Goal: Check status

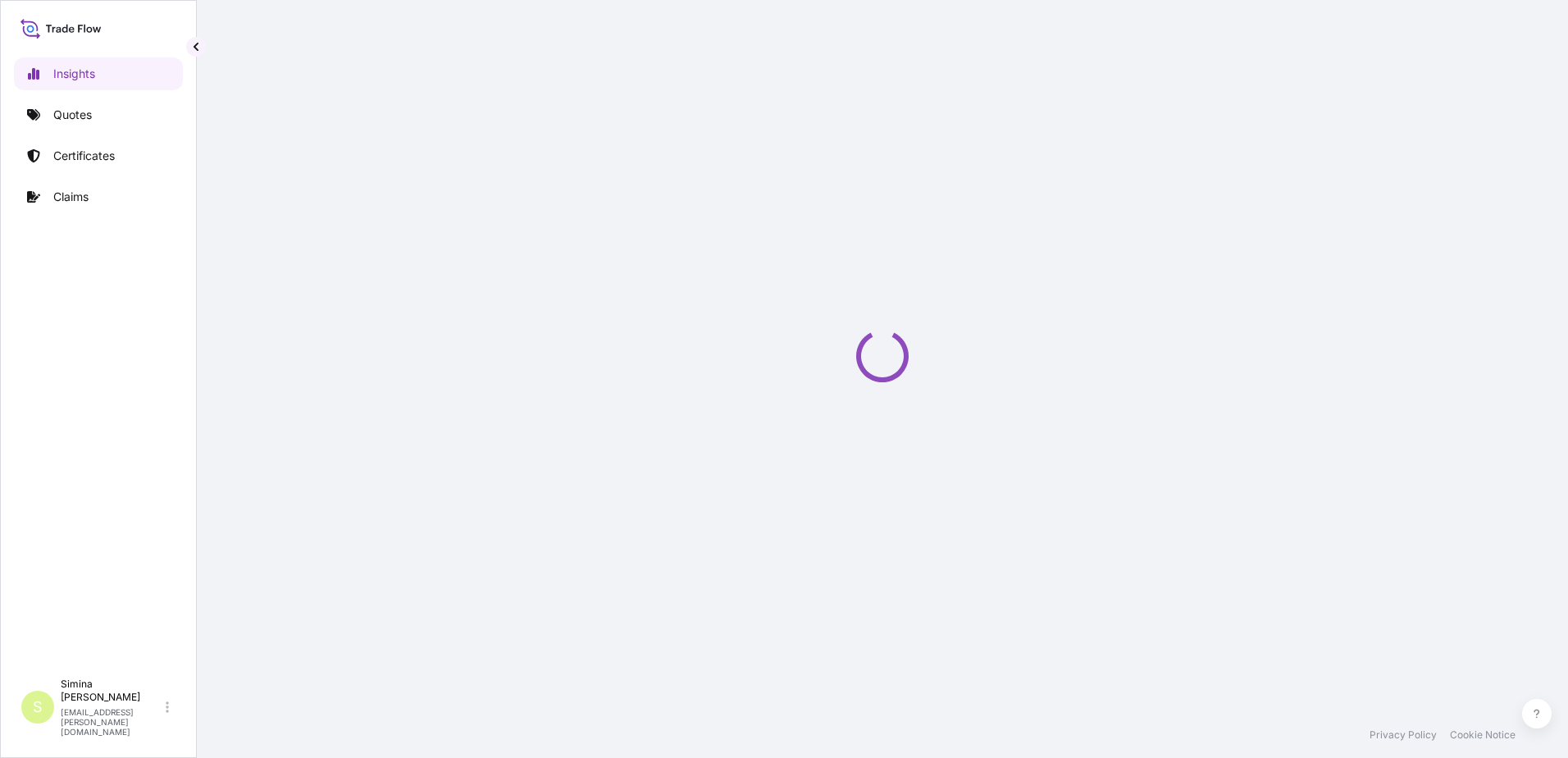
select select "2025"
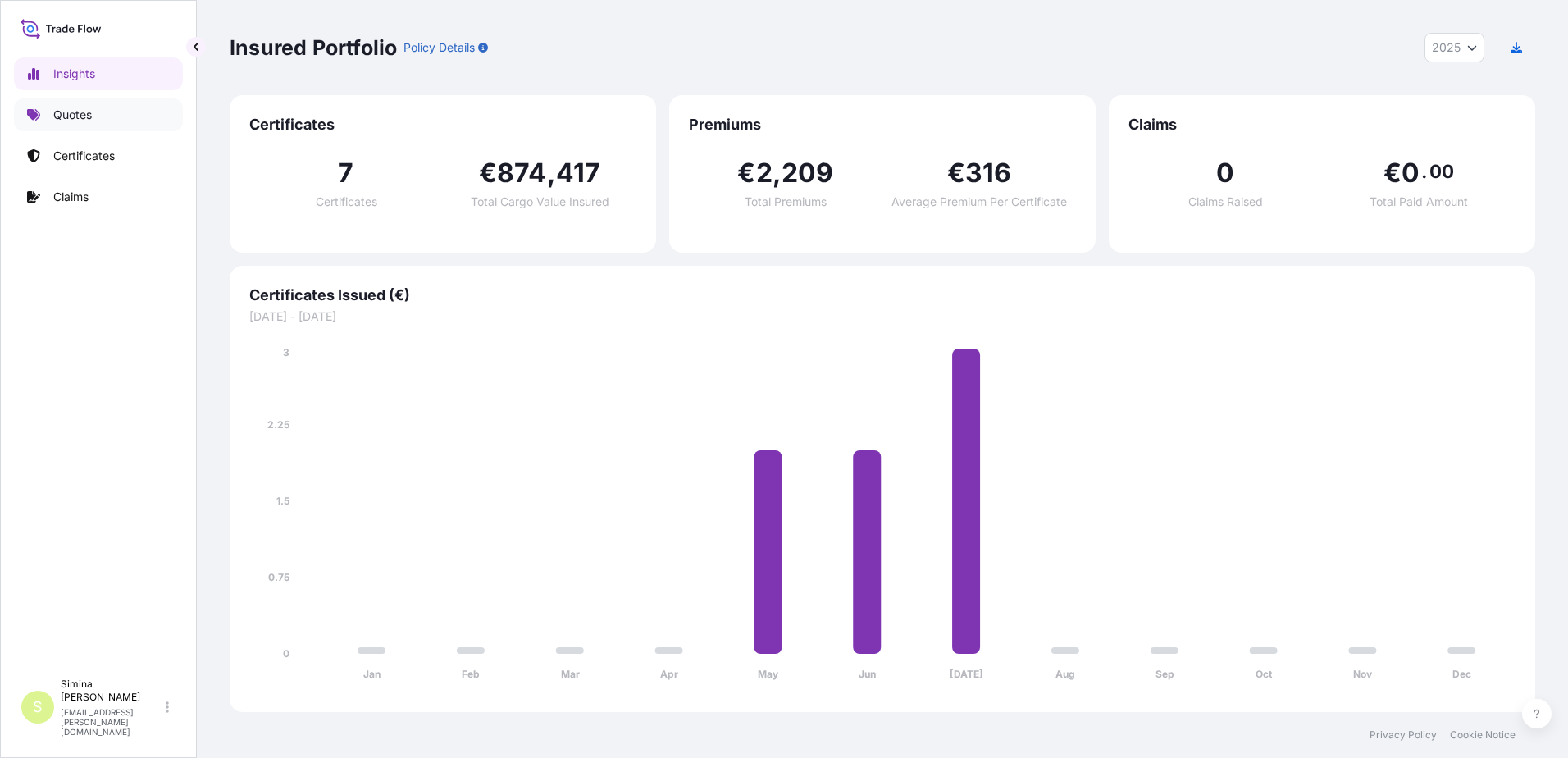
click at [76, 114] on p "Quotes" at bounding box center [72, 115] width 38 height 17
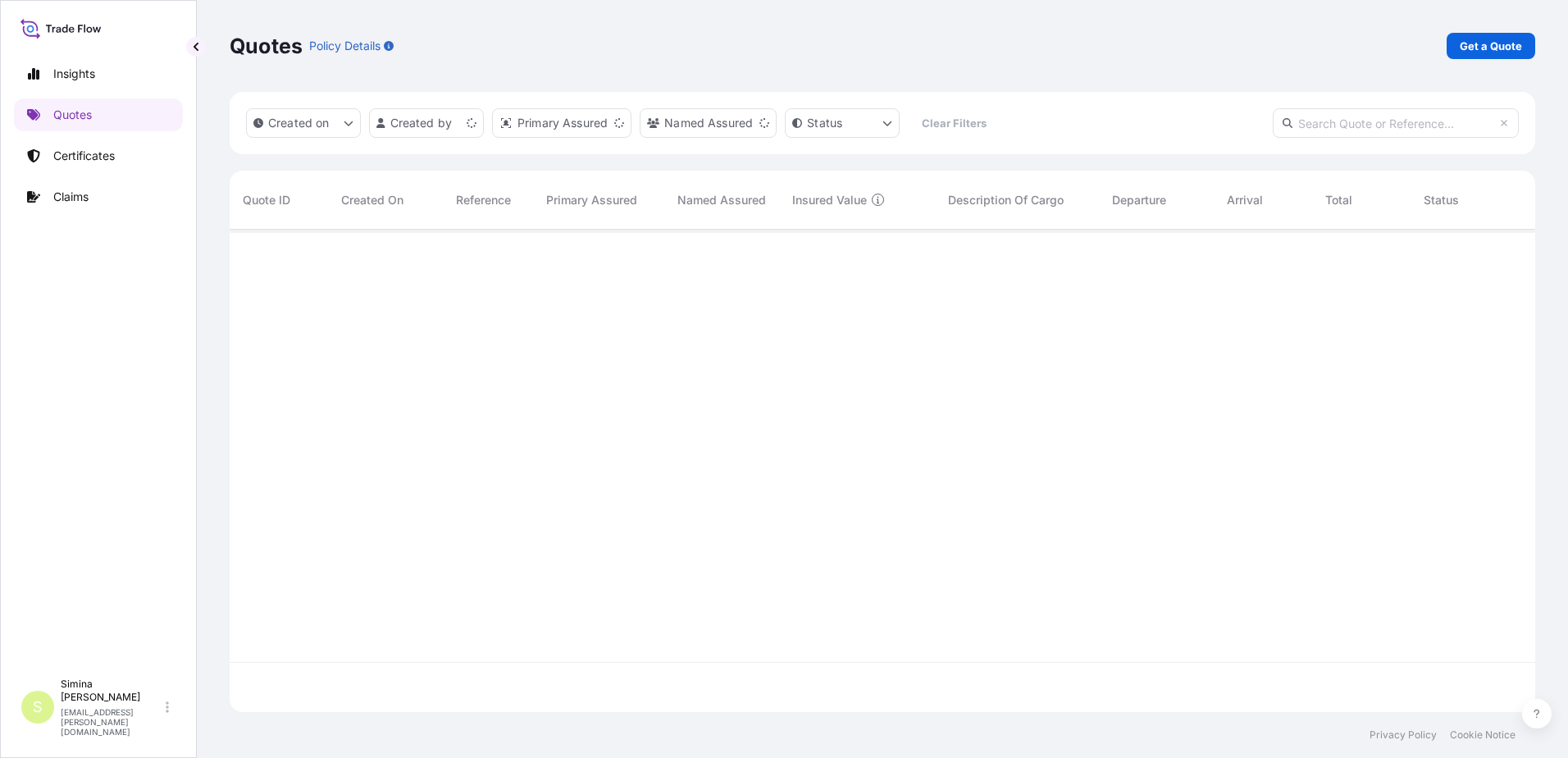
scroll to position [479, 1293]
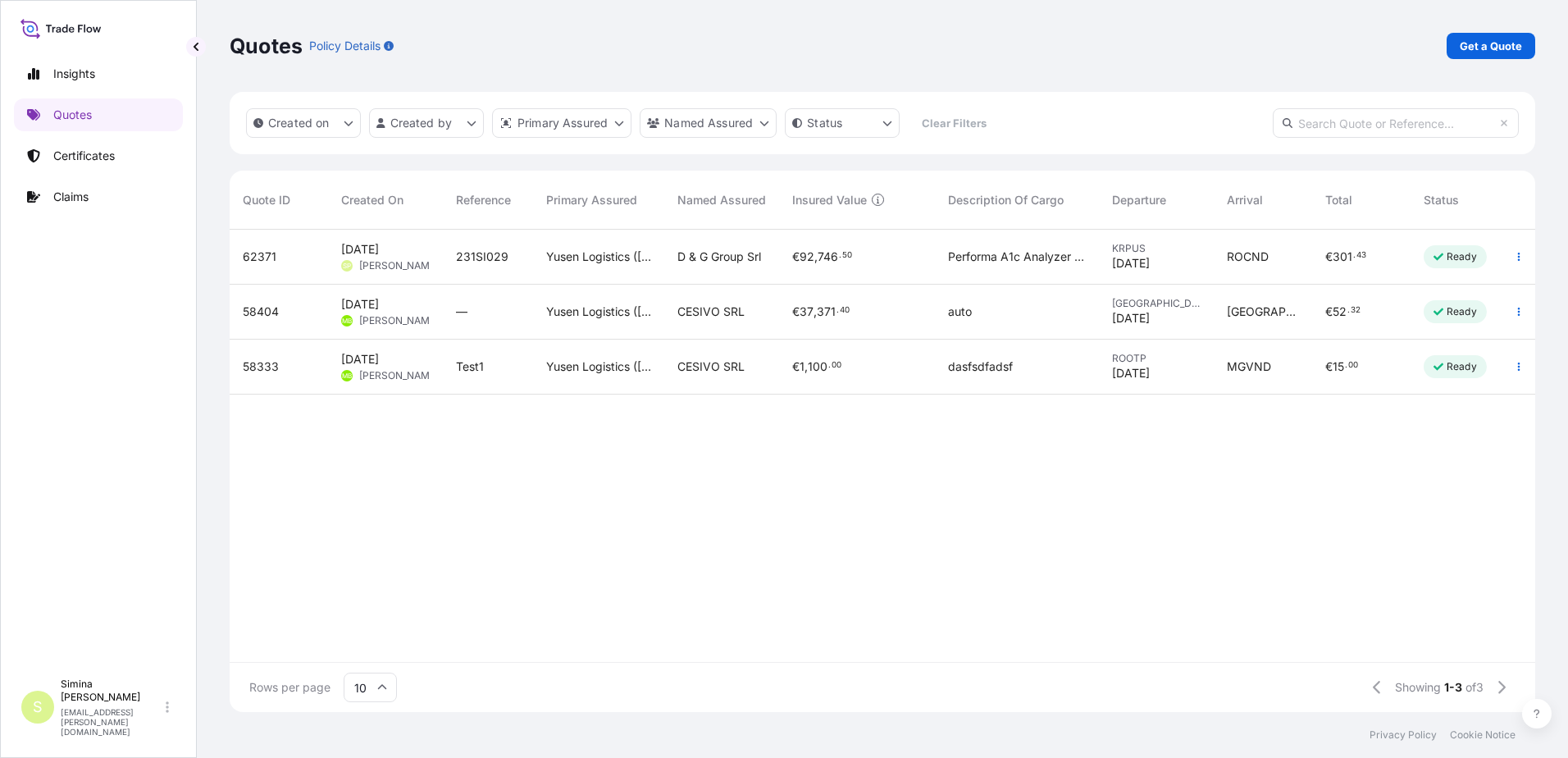
click at [992, 256] on span "Performa A1c Analyzer Performa A1c Test Kit HS code:9027892090, 3822192020" at bounding box center [1017, 257] width 138 height 17
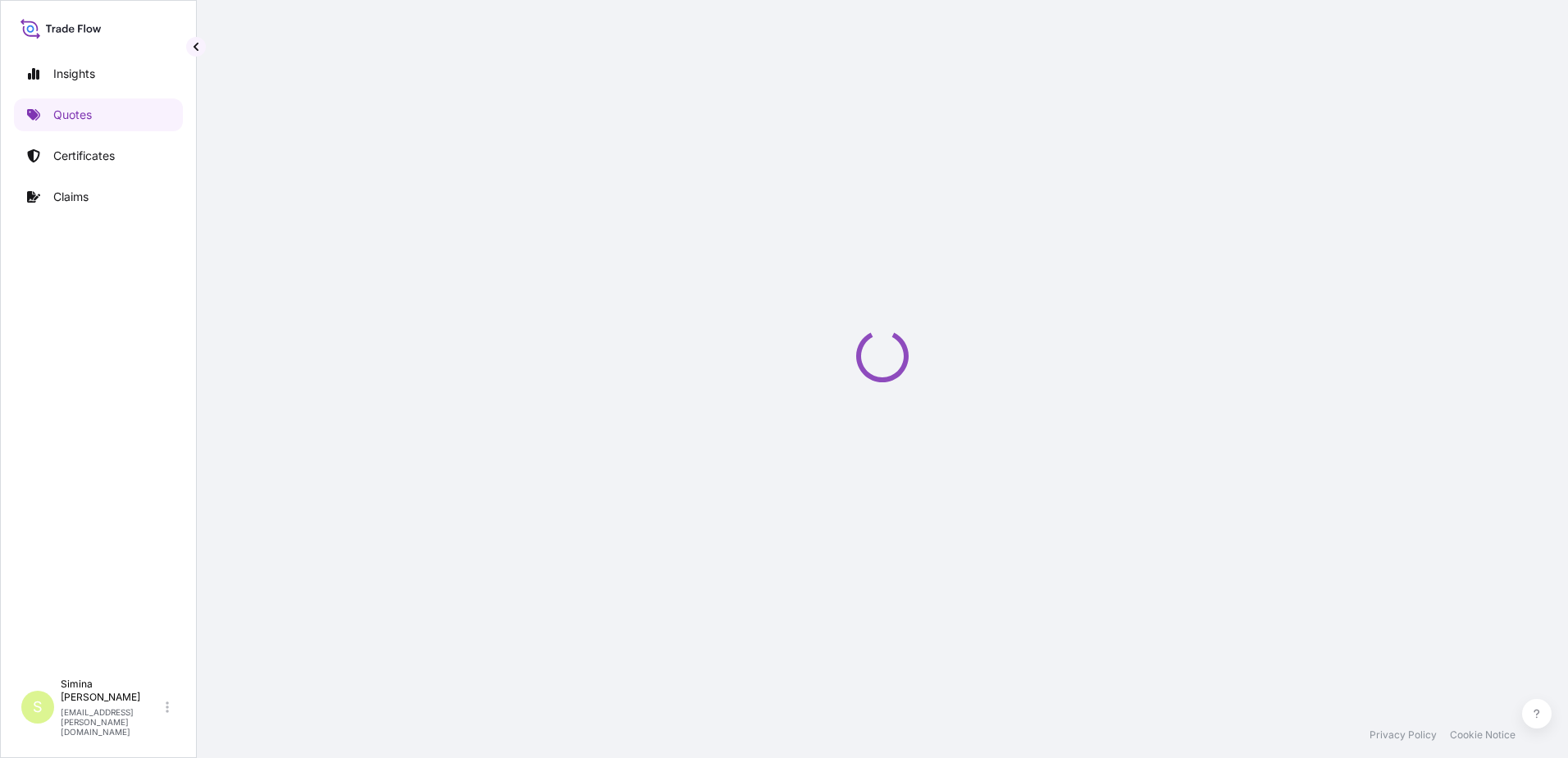
select select "Sea"
select select "Road / [GEOGRAPHIC_DATA]"
select select "21"
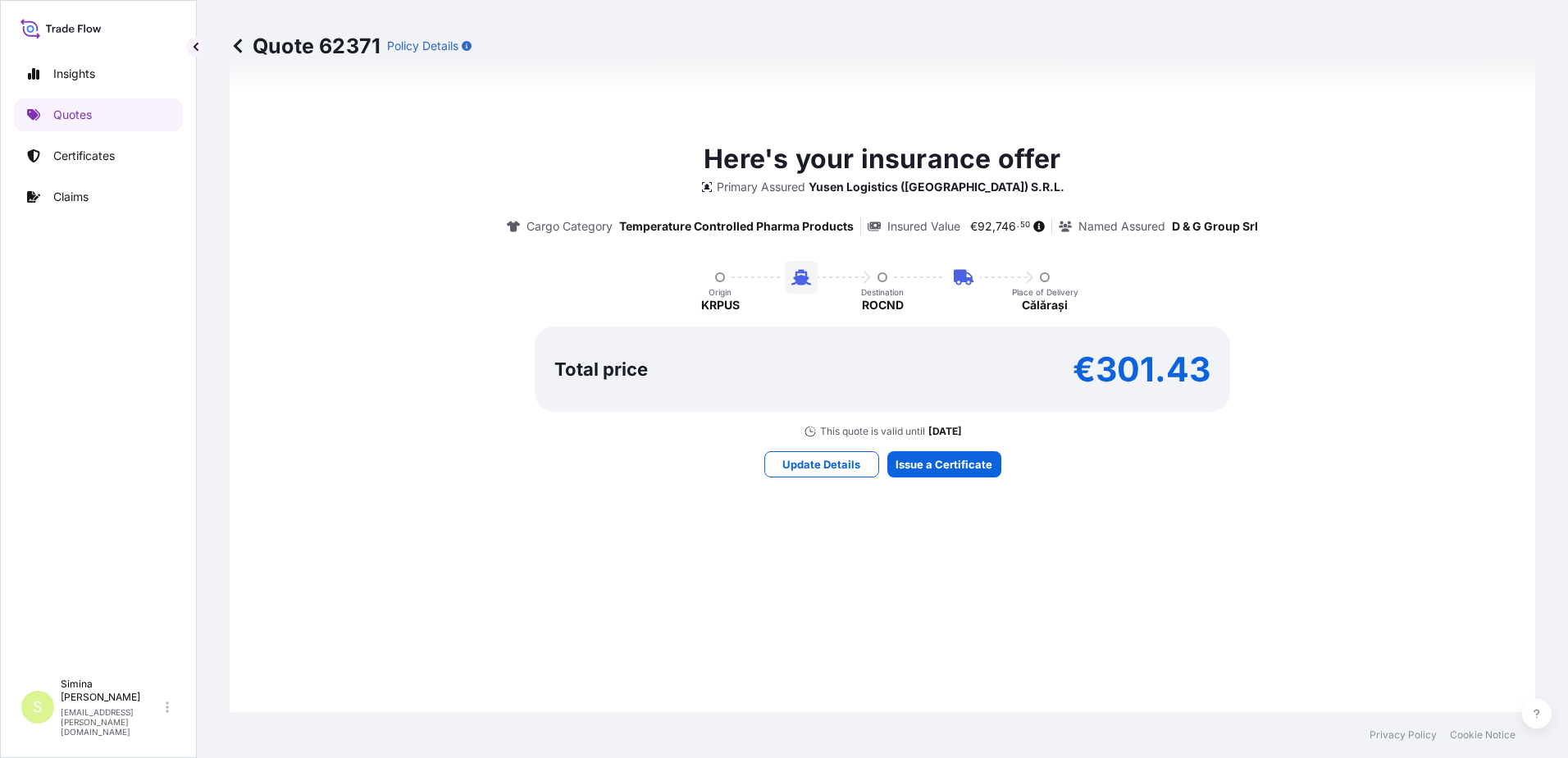
scroll to position [904, 0]
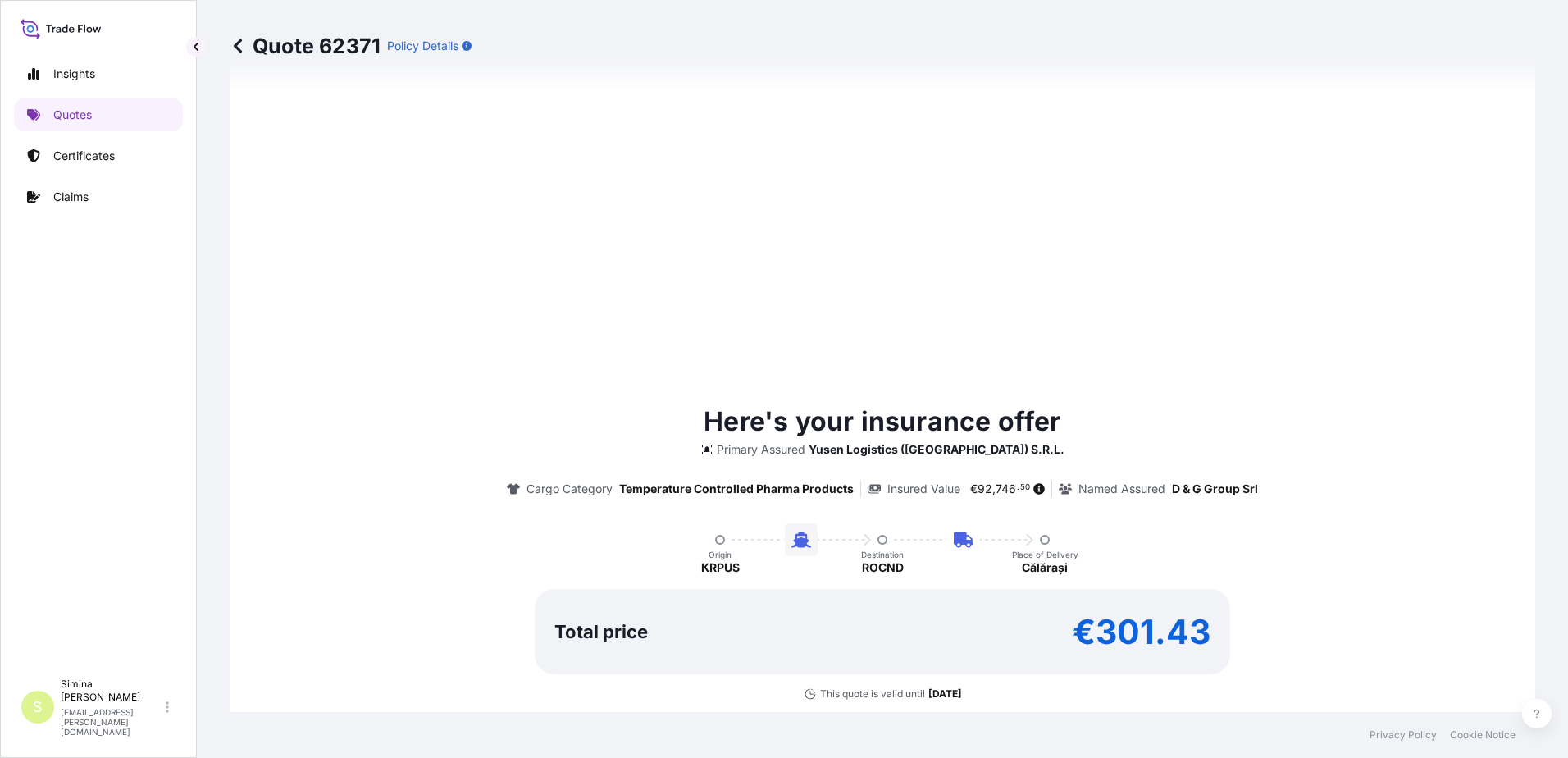
type input "[DATE]"
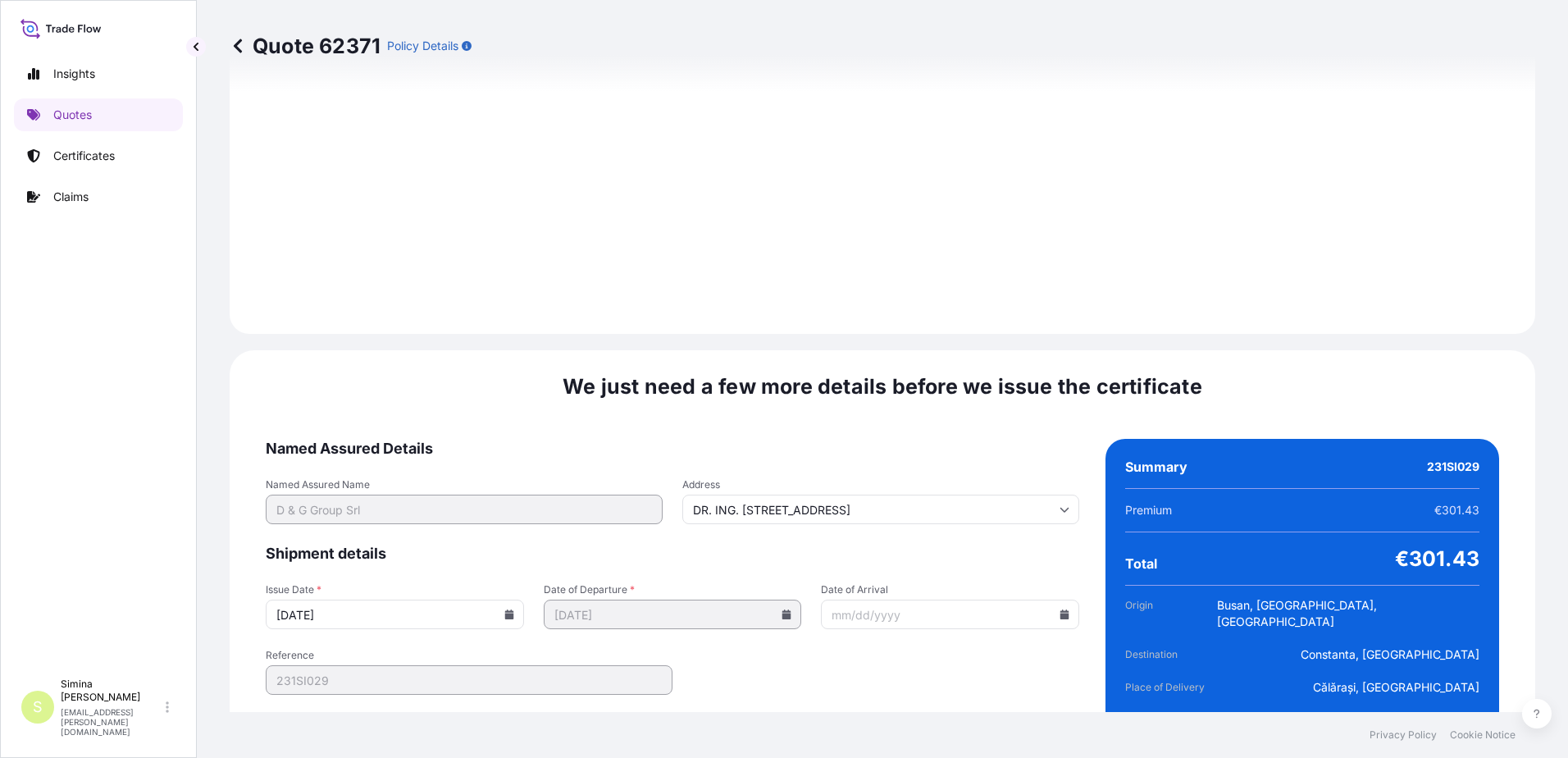
scroll to position [1917, 0]
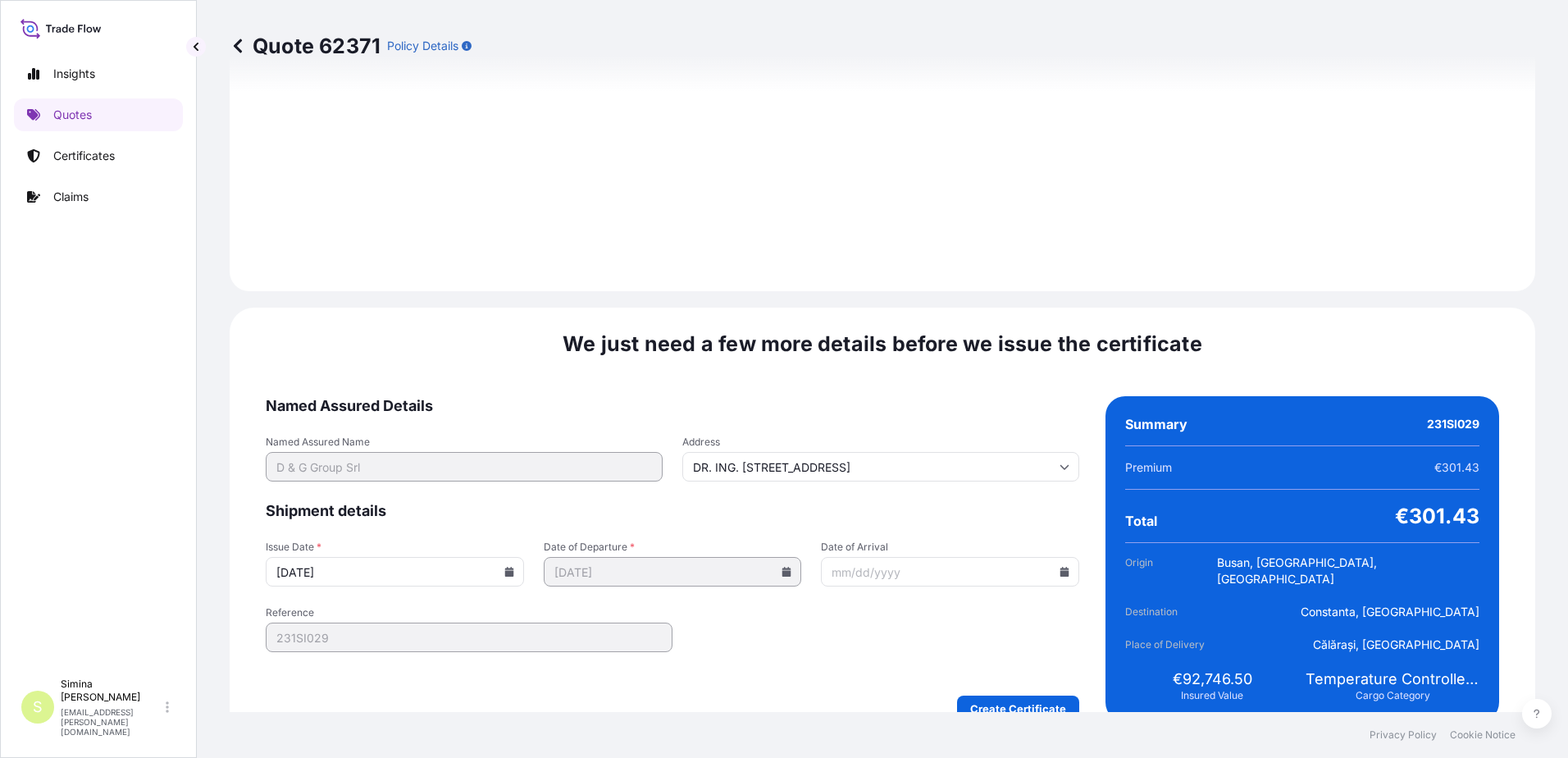
click at [1059, 566] on icon at bounding box center [1064, 571] width 10 height 10
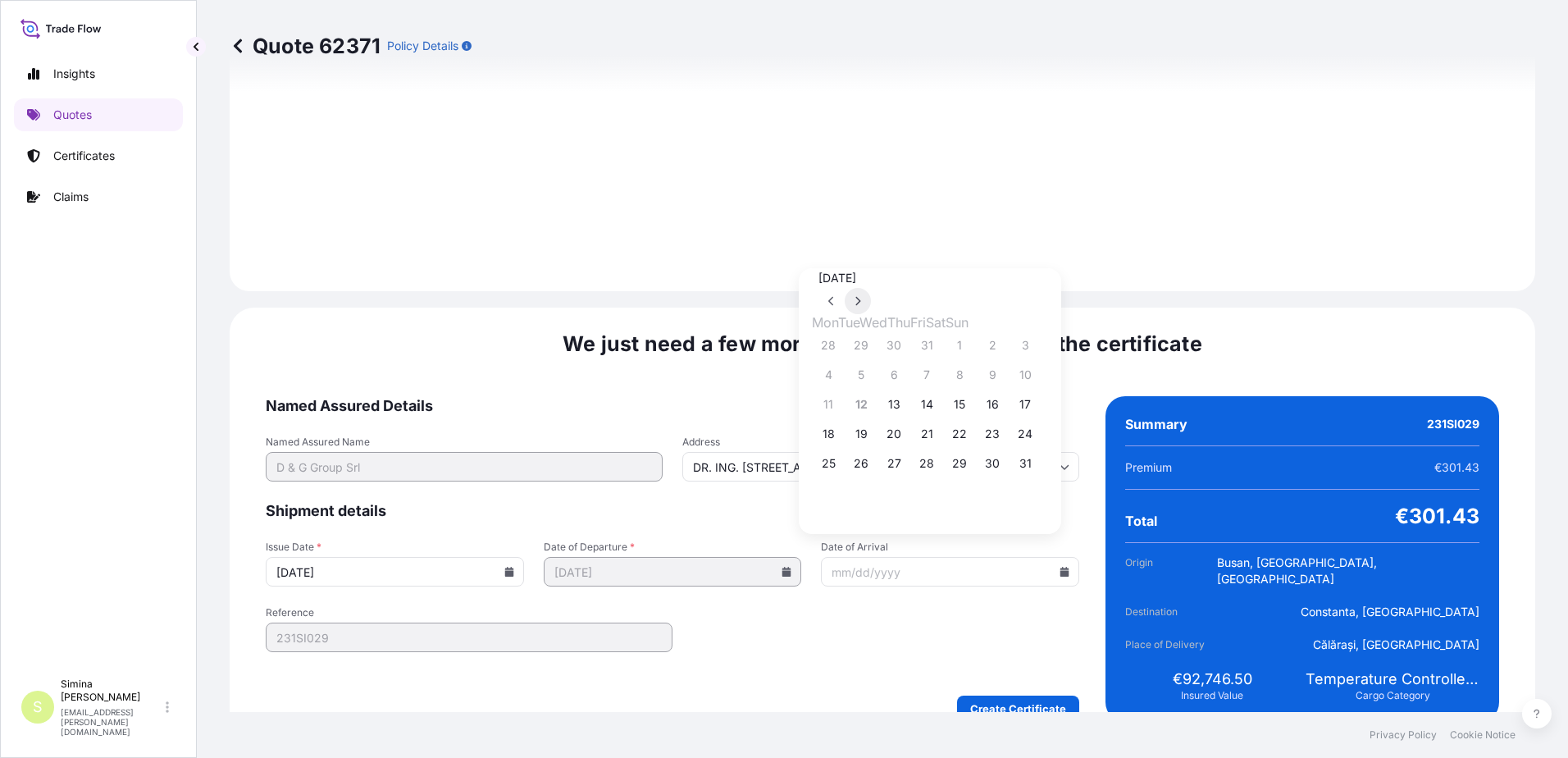
click at [861, 296] on icon at bounding box center [858, 301] width 7 height 10
click at [1039, 470] on button "30" at bounding box center [1025, 464] width 27 height 27
type input "[DATE]"
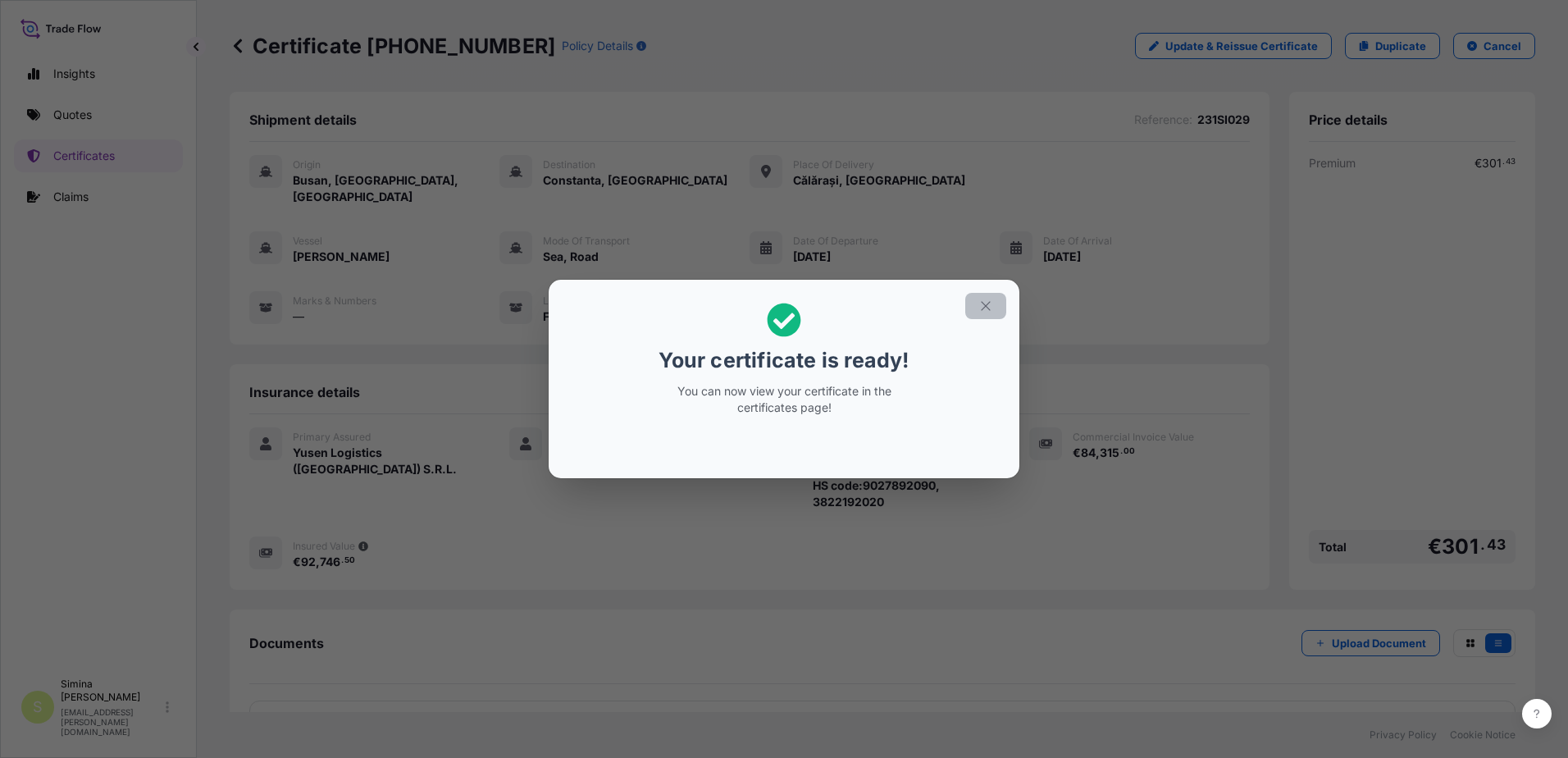
click at [982, 306] on icon "button" at bounding box center [986, 306] width 15 height 15
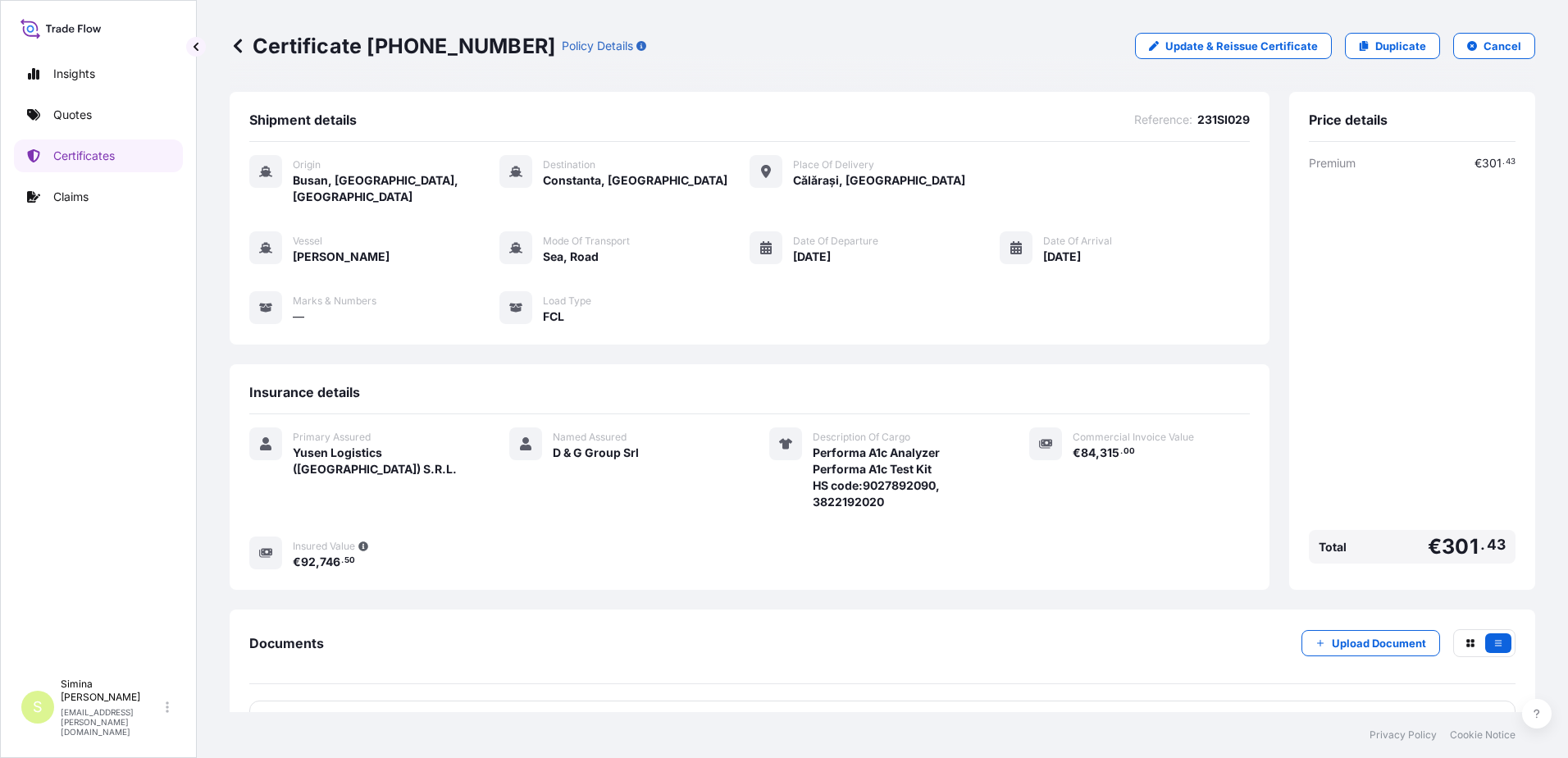
click at [1207, 120] on span "231SI029" at bounding box center [1223, 119] width 52 height 17
drag, startPoint x: 1241, startPoint y: 119, endPoint x: 1187, endPoint y: 119, distance: 54.0
click at [1187, 119] on div "Shipment details Reference : 231SI029 Origin [GEOGRAPHIC_DATA], [GEOGRAPHIC_DAT…" at bounding box center [750, 218] width 1040 height 253
copy span "231SI029"
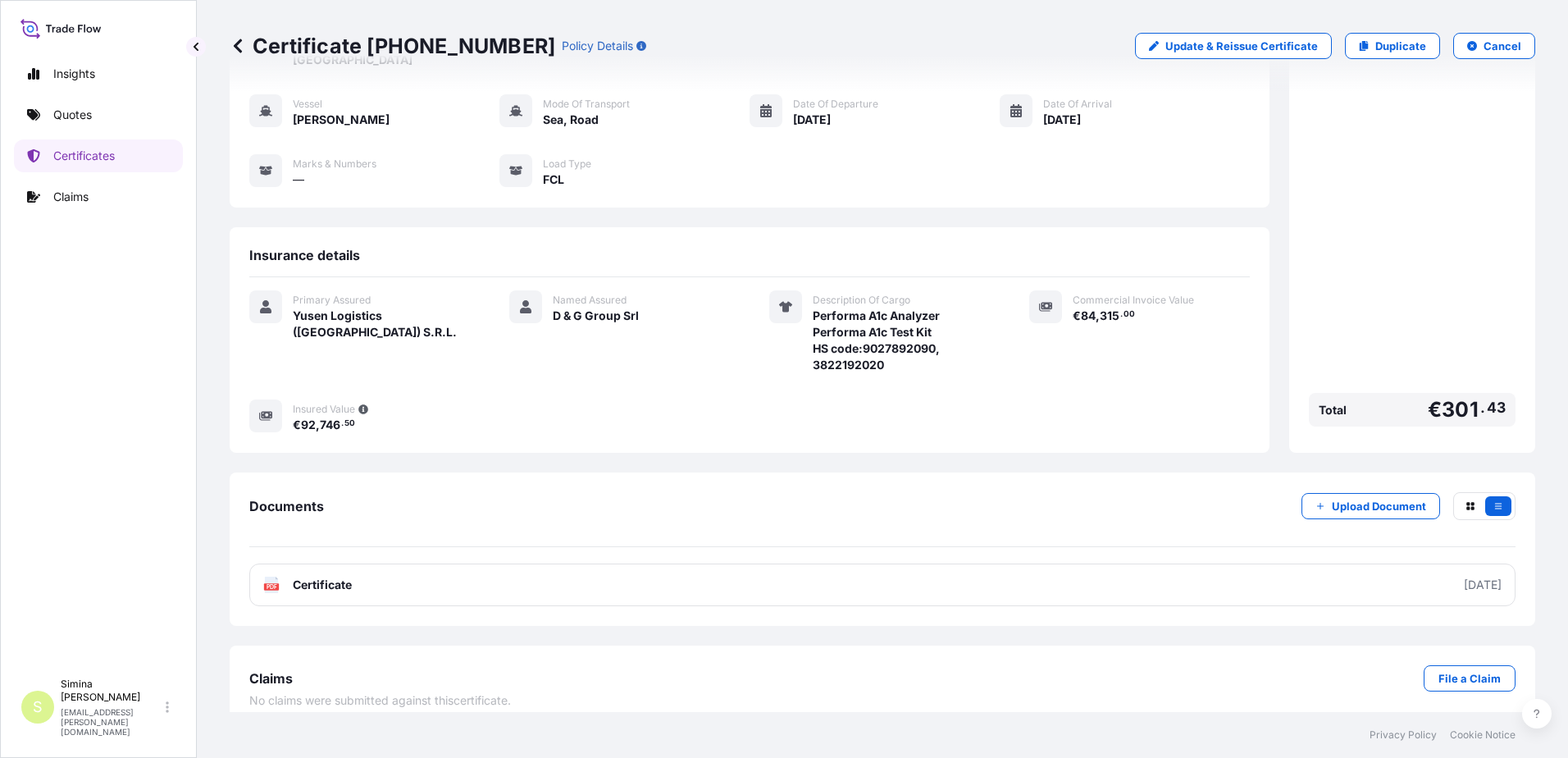
scroll to position [55, 0]
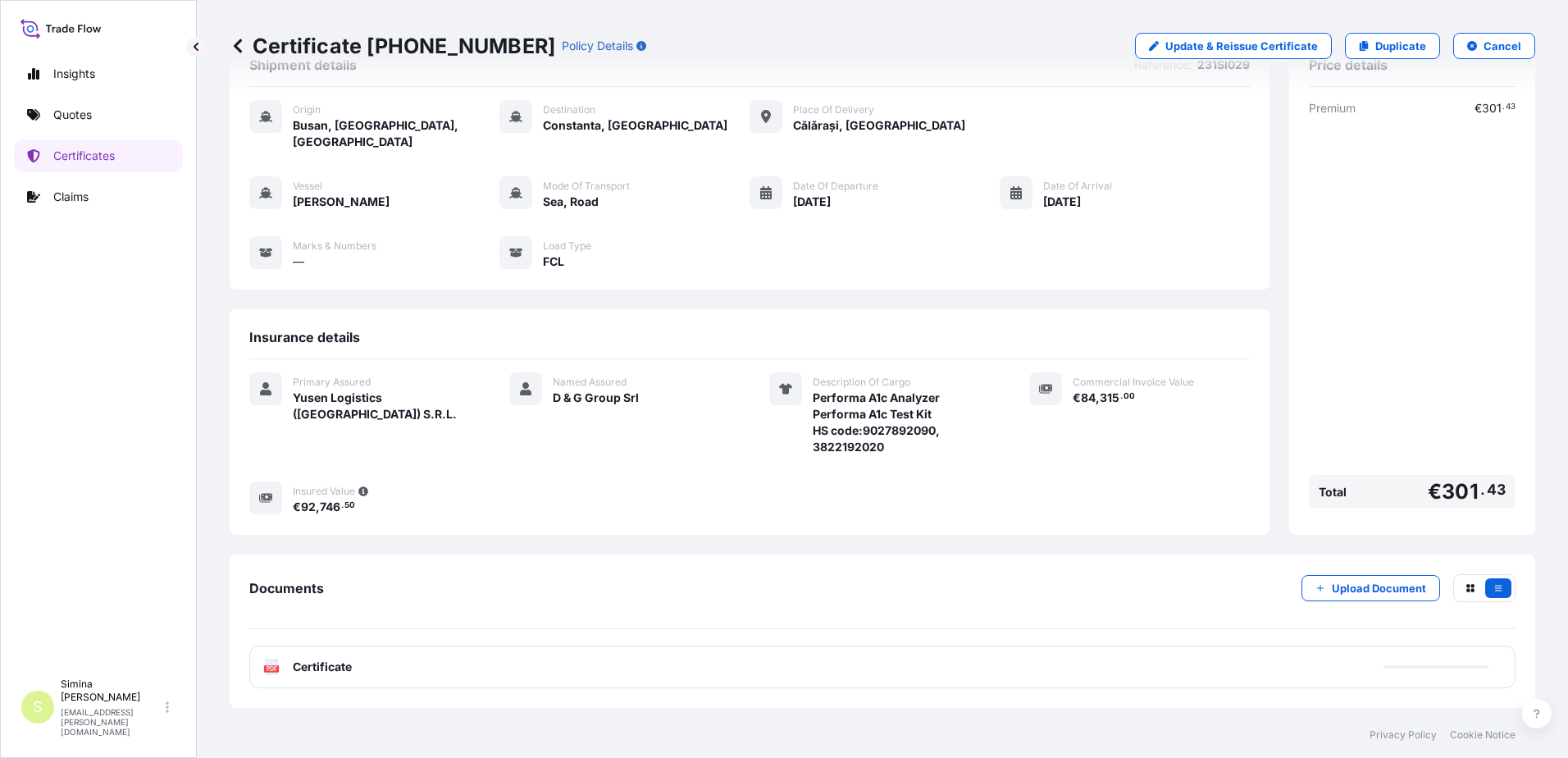
click at [319, 658] on span "Certificate" at bounding box center [322, 667] width 59 height 17
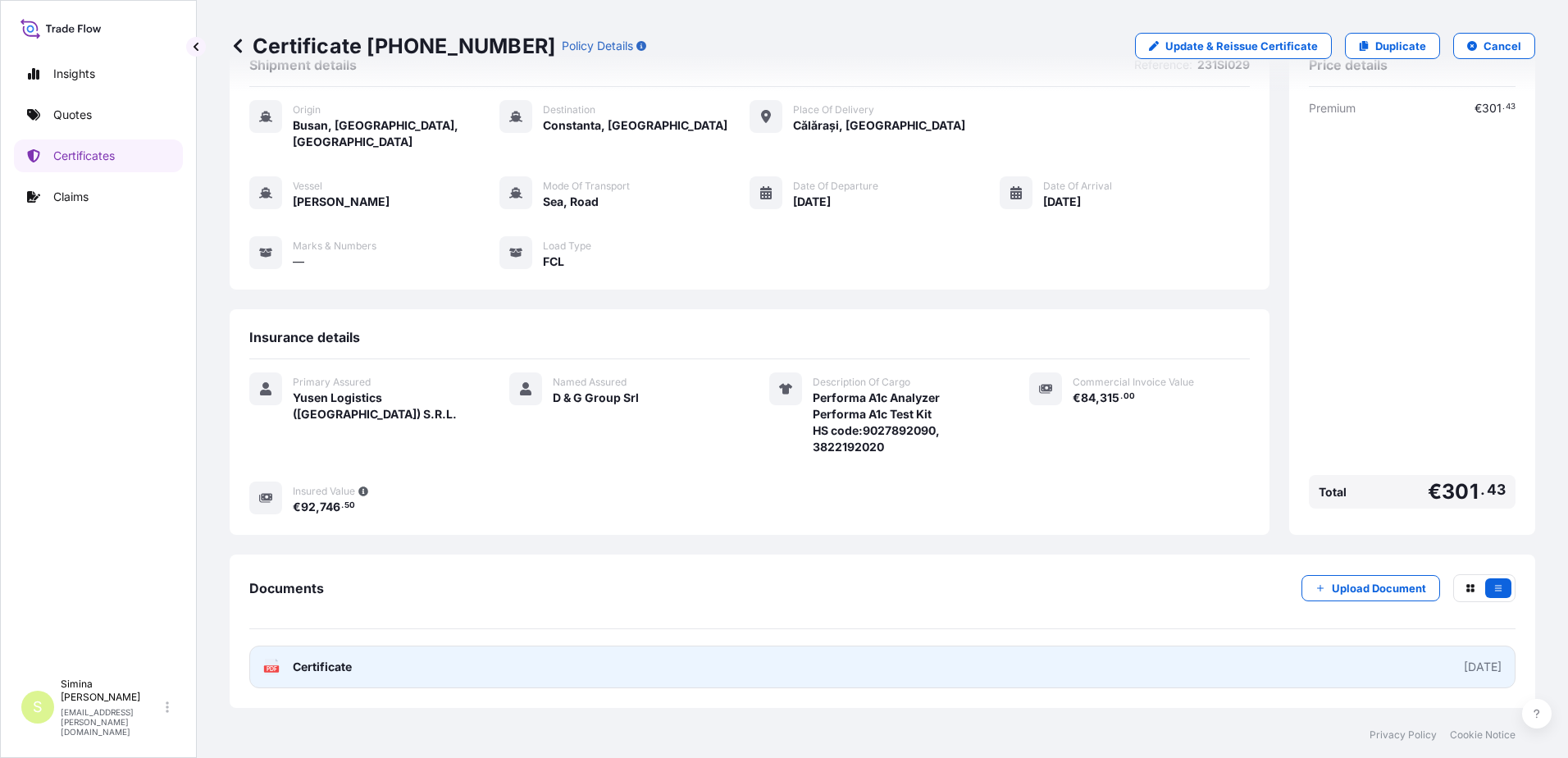
click at [1222, 645] on link "PDF Certificate [DATE]" at bounding box center [883, 666] width 1267 height 42
